Goal: Task Accomplishment & Management: Complete application form

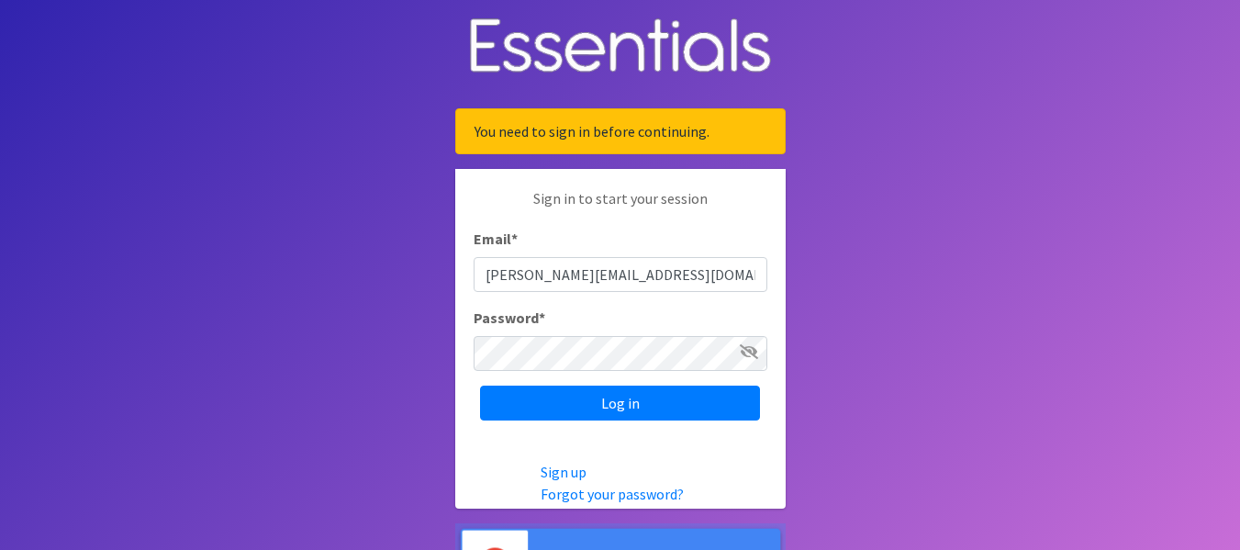
click at [608, 407] on input "Log in" at bounding box center [620, 402] width 280 height 35
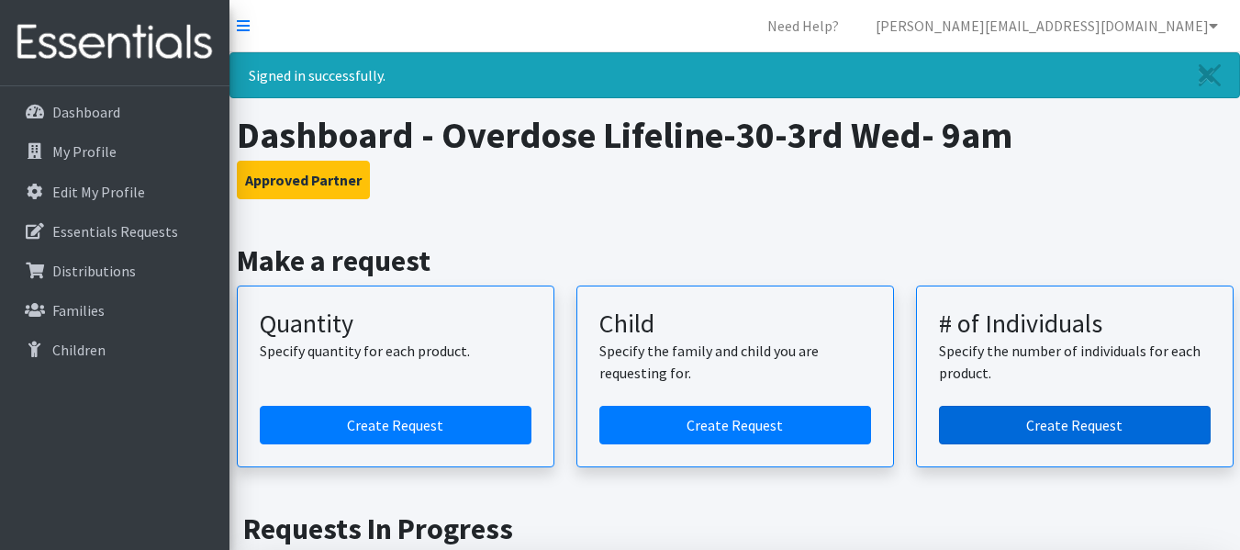
click at [1043, 430] on link "Create Request" at bounding box center [1075, 425] width 272 height 39
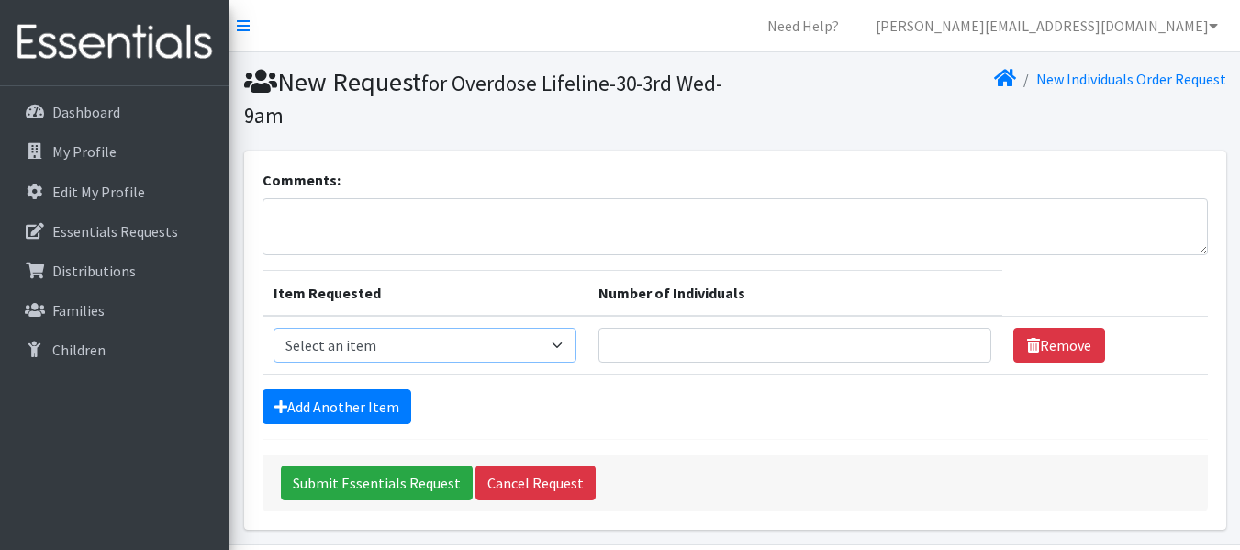
click at [429, 353] on select "Select an item Kids (Newborn) Kids (Size 1) Kids (Size 2) Kids (Size 3) Kids (S…" at bounding box center [425, 345] width 304 height 35
select select "3394"
click at [273, 328] on select "Select an item Kids (Newborn) Kids (Size 1) Kids (Size 2) Kids (Size 3) Kids (S…" at bounding box center [425, 345] width 304 height 35
click at [705, 346] on input "Number of Individuals" at bounding box center [794, 345] width 393 height 35
type input "5"
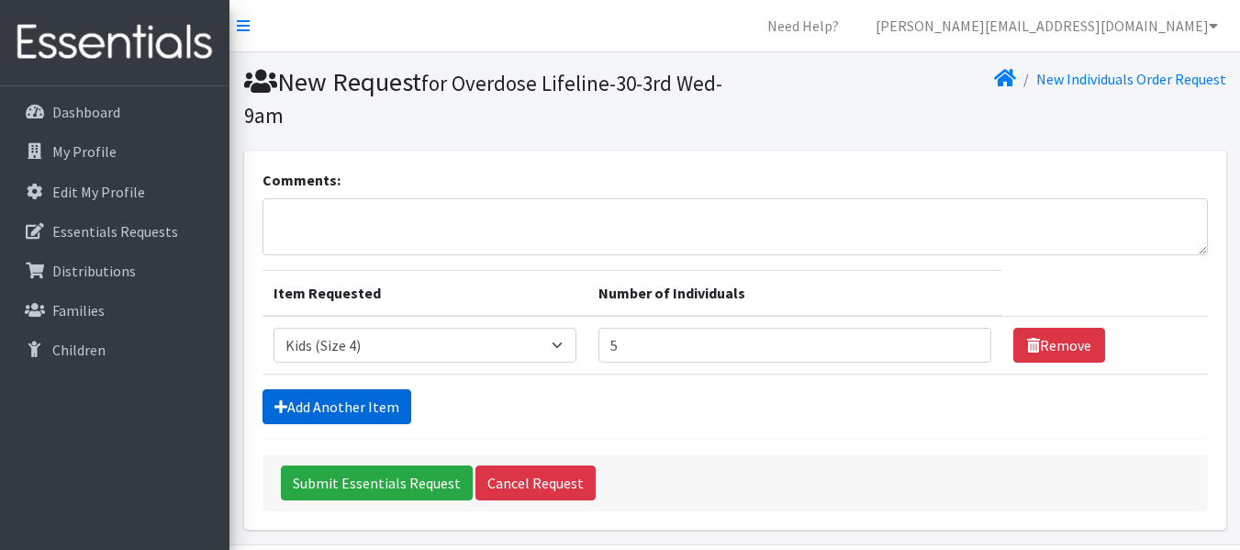
click at [331, 396] on link "Add Another Item" at bounding box center [336, 406] width 149 height 35
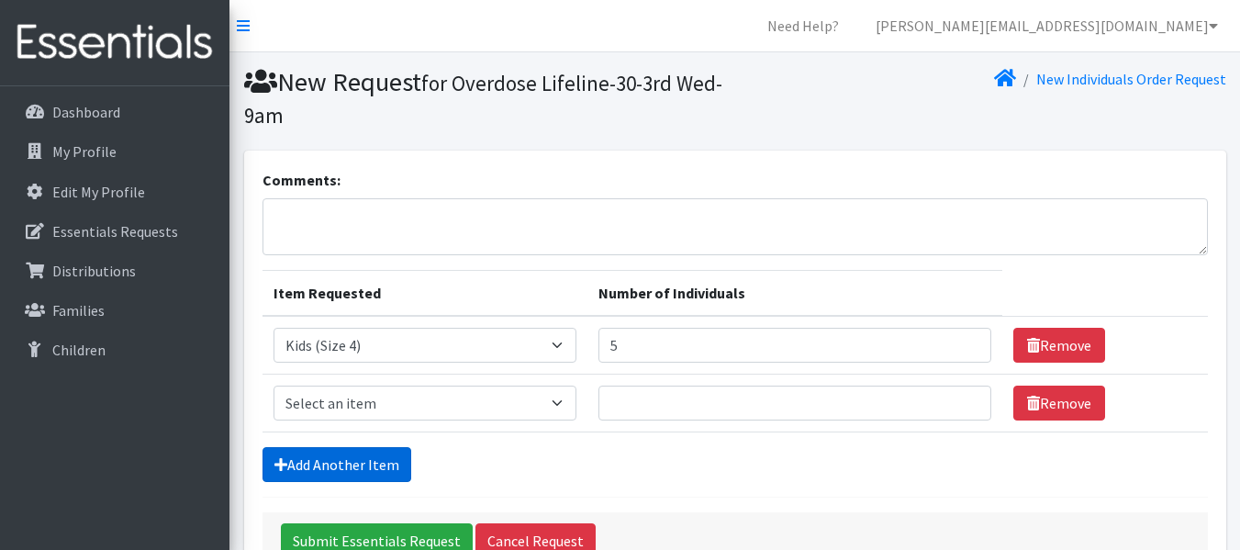
scroll to position [121, 0]
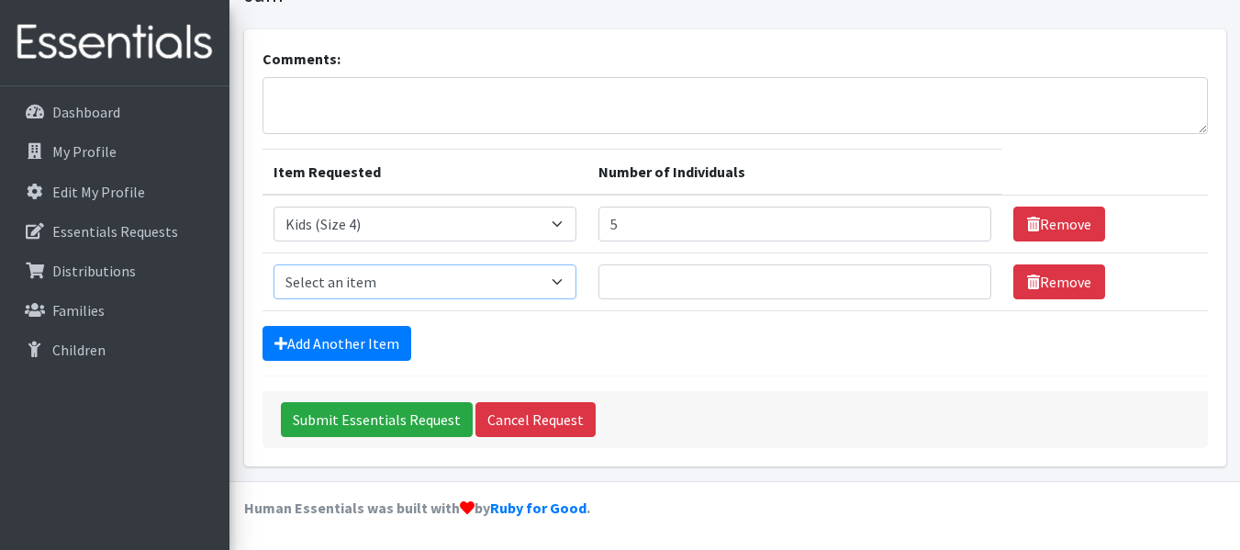
click at [425, 277] on select "Select an item Kids (Newborn) Kids (Size 1) Kids (Size 2) Kids (Size 3) Kids (S…" at bounding box center [425, 281] width 304 height 35
select select "3400"
click at [273, 264] on select "Select an item Kids (Newborn) Kids (Size 1) Kids (Size 2) Kids (Size 3) Kids (S…" at bounding box center [425, 281] width 304 height 35
click at [660, 285] on input "Number of Individuals" at bounding box center [794, 281] width 393 height 35
type input "2"
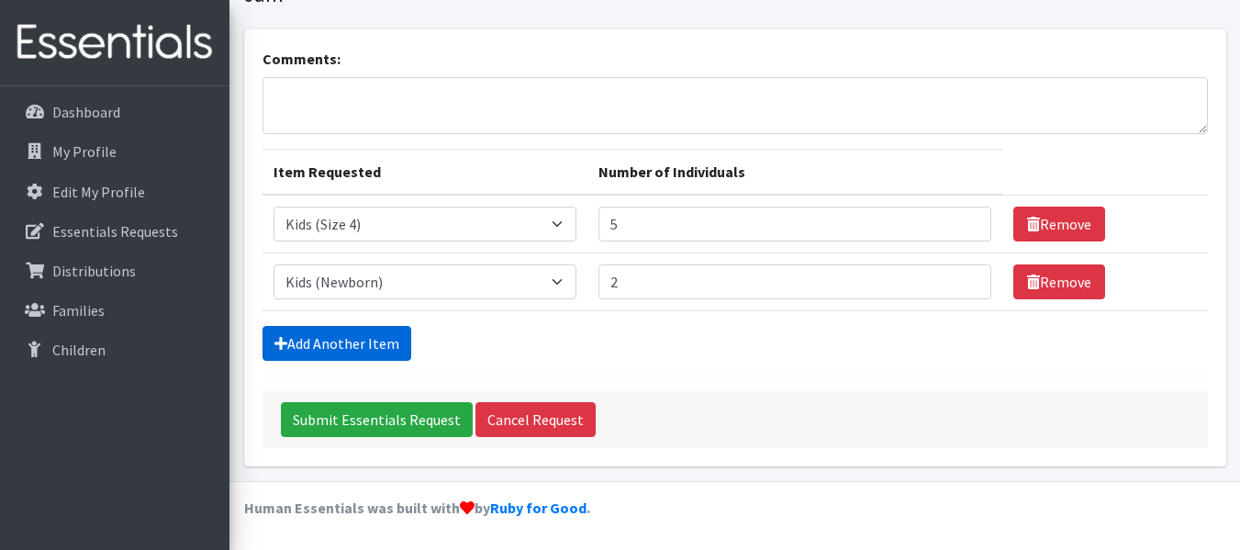
click at [285, 337] on icon at bounding box center [280, 343] width 13 height 15
click at [336, 342] on link "Add Another Item" at bounding box center [336, 343] width 149 height 35
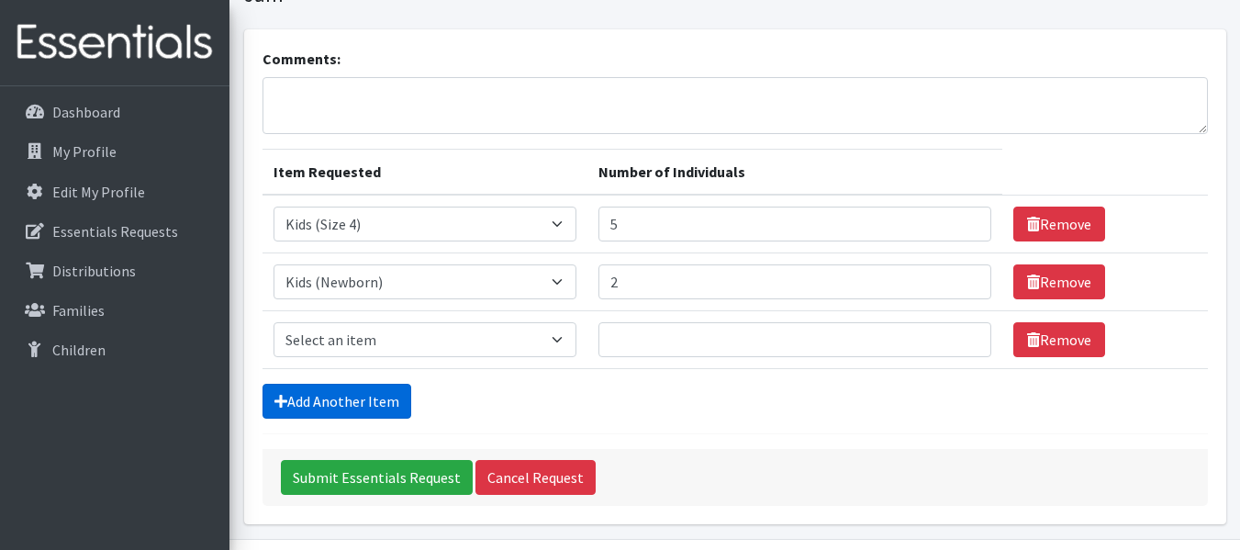
scroll to position [179, 0]
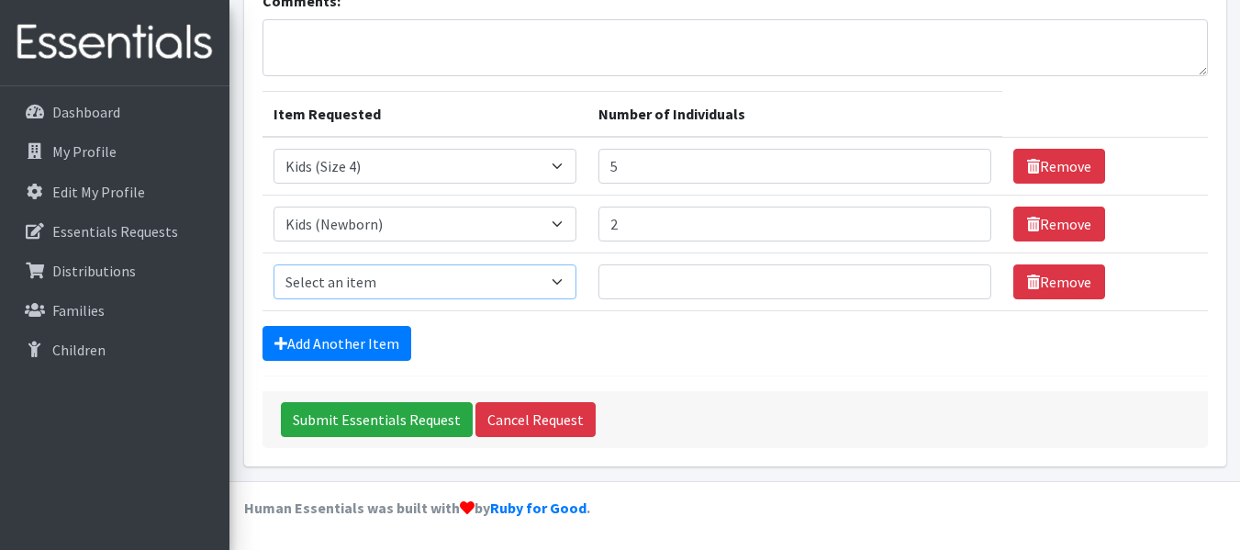
click at [446, 283] on select "Select an item Kids (Newborn) Kids (Size 1) Kids (Size 2) Kids (Size 3) Kids (S…" at bounding box center [425, 281] width 304 height 35
select select "3393"
click at [273, 264] on select "Select an item Kids (Newborn) Kids (Size 1) Kids (Size 2) Kids (Size 3) Kids (S…" at bounding box center [425, 281] width 304 height 35
click at [627, 281] on input "Number of Individuals" at bounding box center [794, 281] width 393 height 35
type input "2"
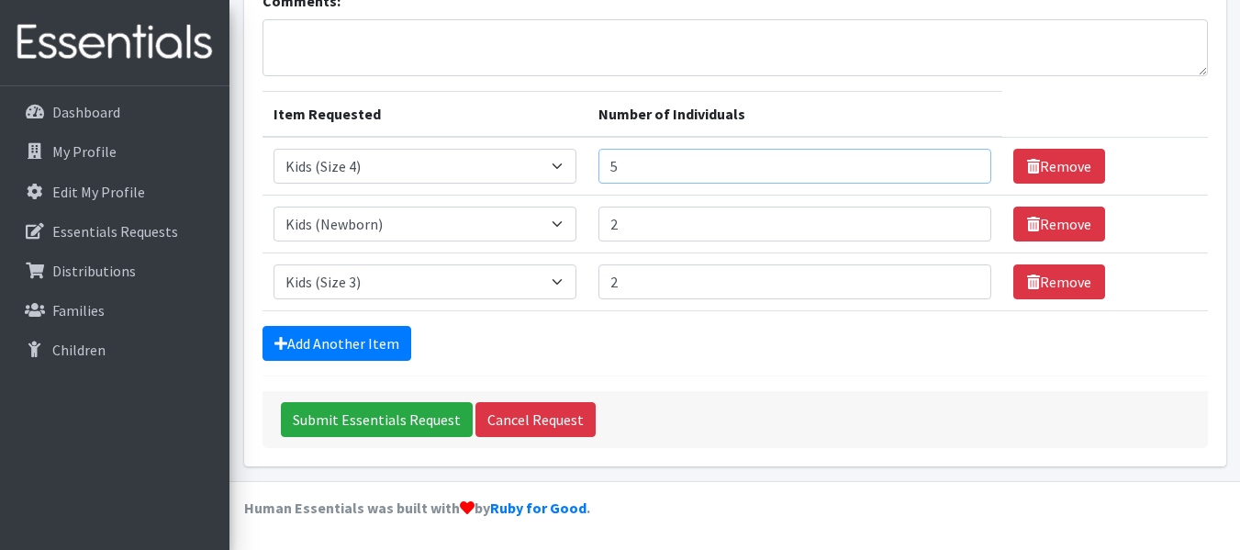
click at [635, 164] on input "5" at bounding box center [794, 166] width 393 height 35
type input "6"
click at [438, 414] on input "Submit Essentials Request" at bounding box center [377, 419] width 192 height 35
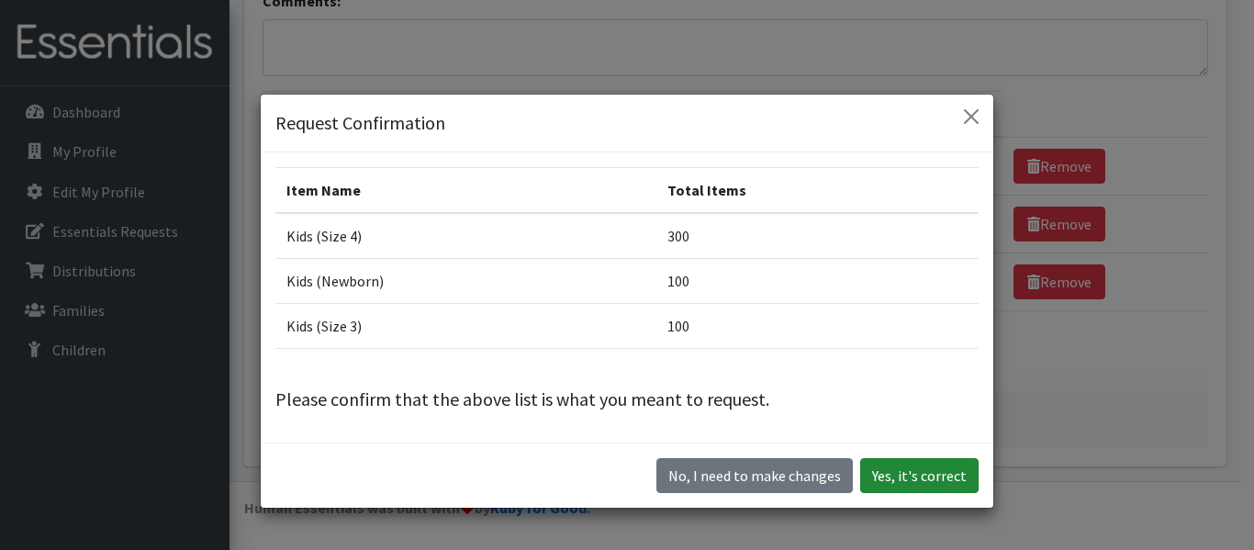
click at [890, 478] on button "Yes, it's correct" at bounding box center [919, 475] width 118 height 35
